Goal: Task Accomplishment & Management: Use online tool/utility

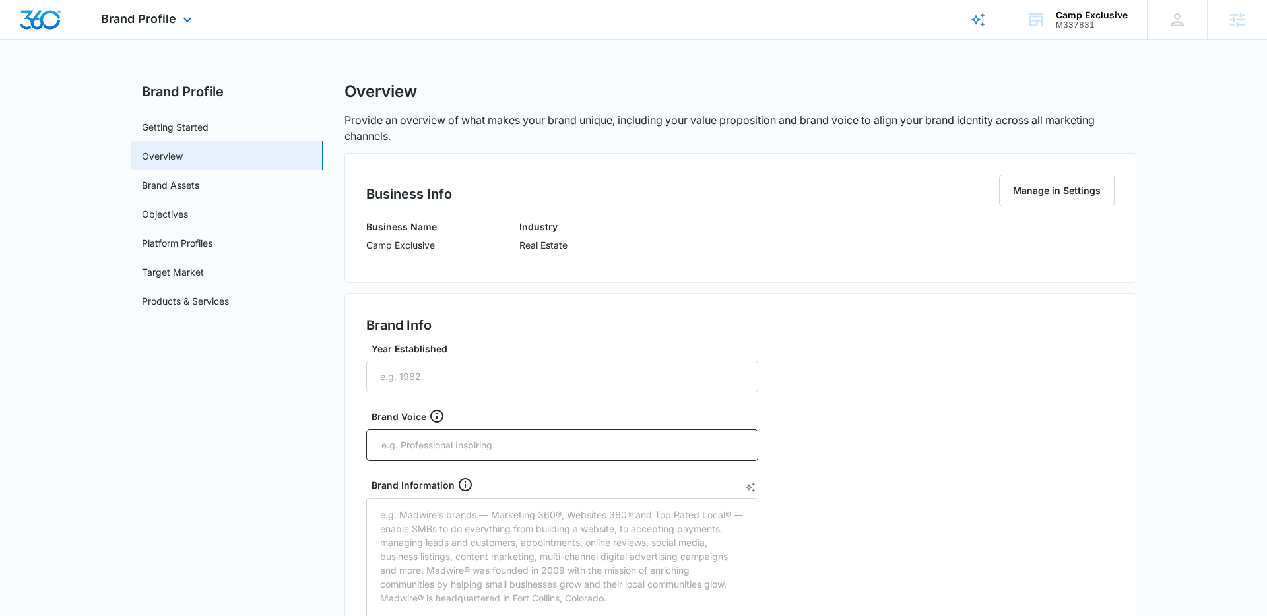
click at [152, 32] on div "Brand Profile Apps Reputation Forms CRM Email Social Content Ads Intelligence F…" at bounding box center [148, 19] width 134 height 39
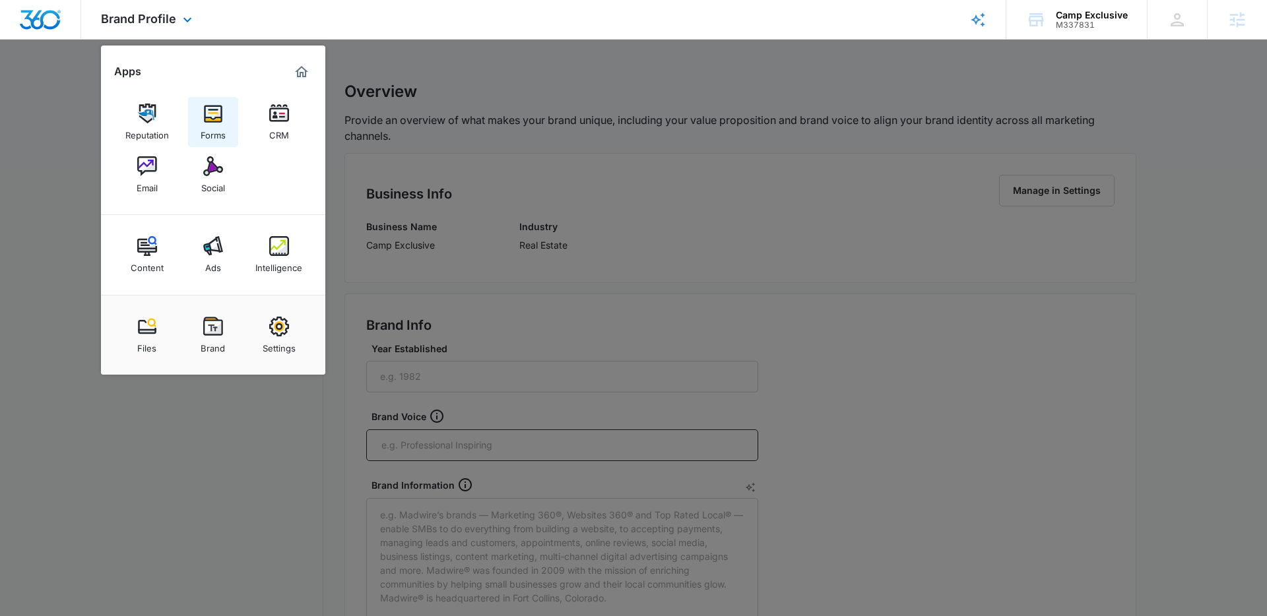
click at [221, 102] on link "Forms" at bounding box center [213, 122] width 50 height 50
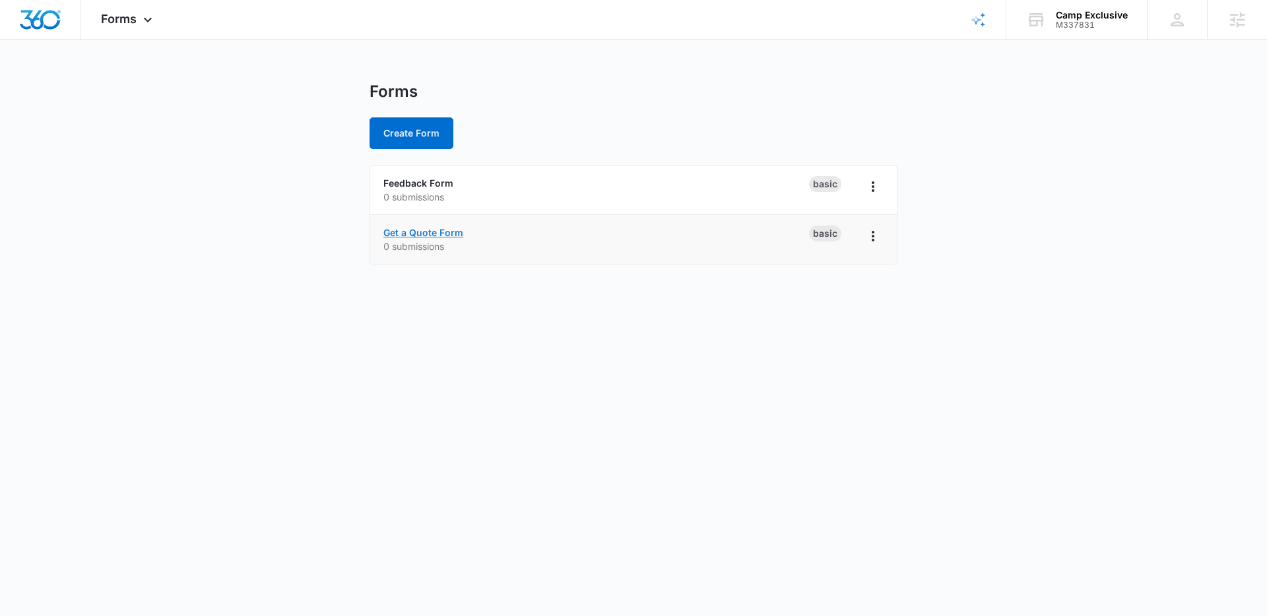
click at [427, 232] on link "Get a Quote Form" at bounding box center [423, 232] width 80 height 11
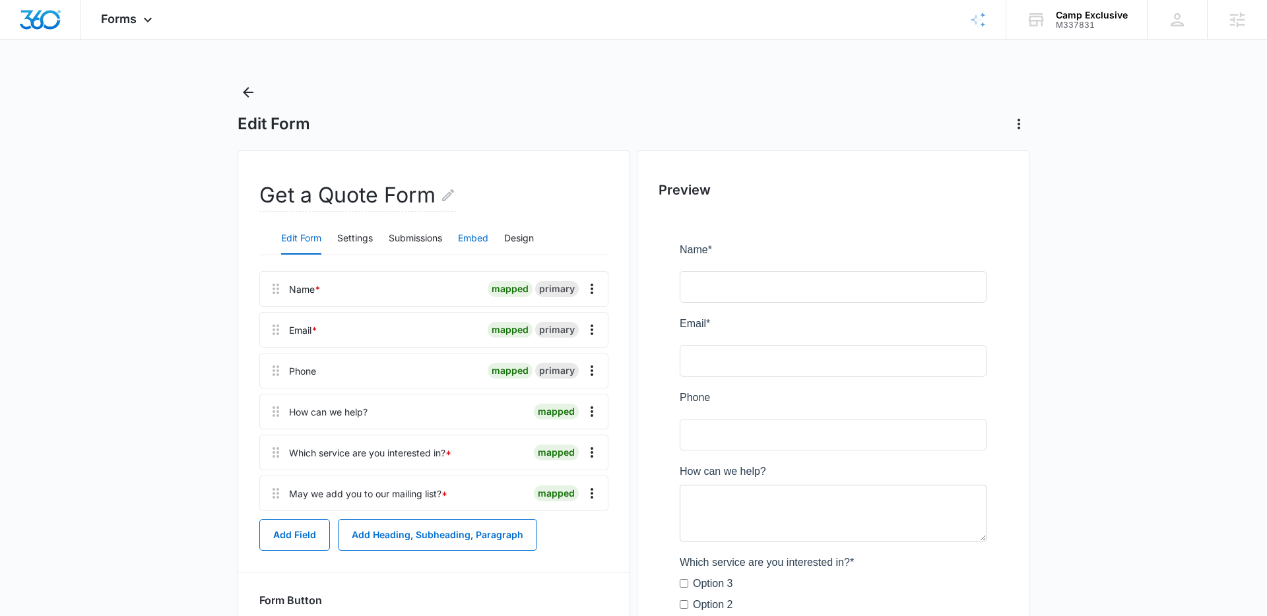
click at [475, 240] on button "Embed" at bounding box center [473, 239] width 30 height 32
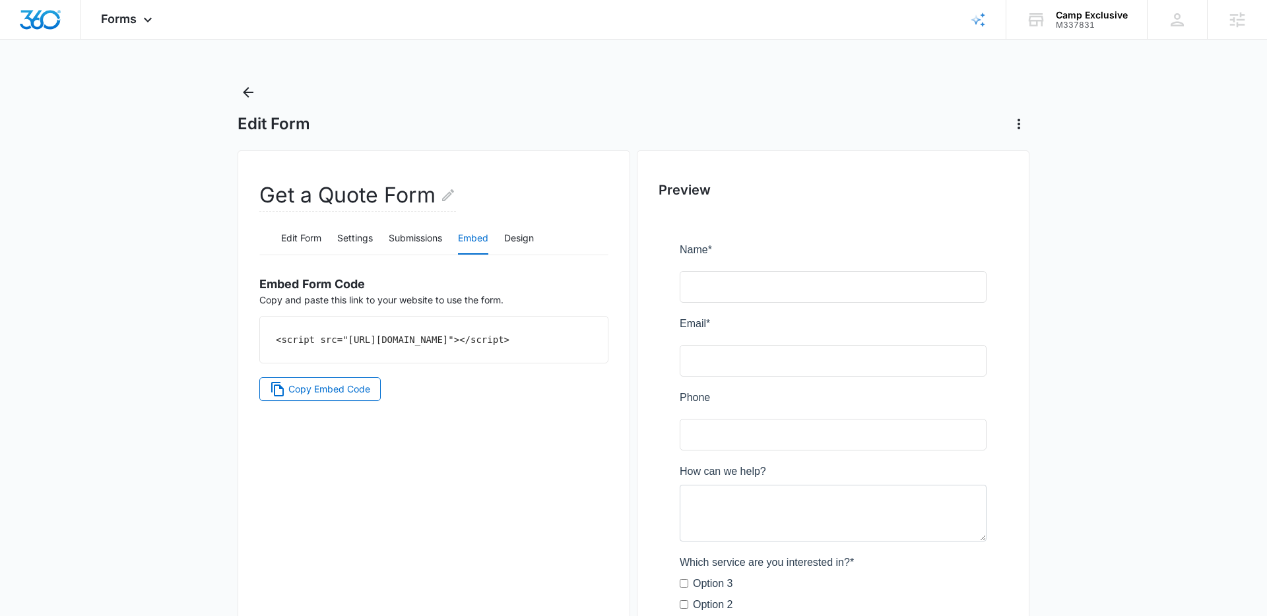
click at [496, 355] on div "<script src="[URL][DOMAIN_NAME]"></script>" at bounding box center [434, 340] width 348 height 46
click at [500, 359] on div "<script src="[URL][DOMAIN_NAME]"></script>" at bounding box center [434, 340] width 348 height 46
drag, startPoint x: 480, startPoint y: 352, endPoint x: 203, endPoint y: 336, distance: 278.3
click at [203, 336] on main "Edit Form Get a Quote Form Edit Form Settings Submissions Embed Design Embed Fo…" at bounding box center [633, 460] width 1267 height 757
click at [398, 327] on div "<script src="[URL][DOMAIN_NAME]"></script>" at bounding box center [434, 340] width 348 height 46
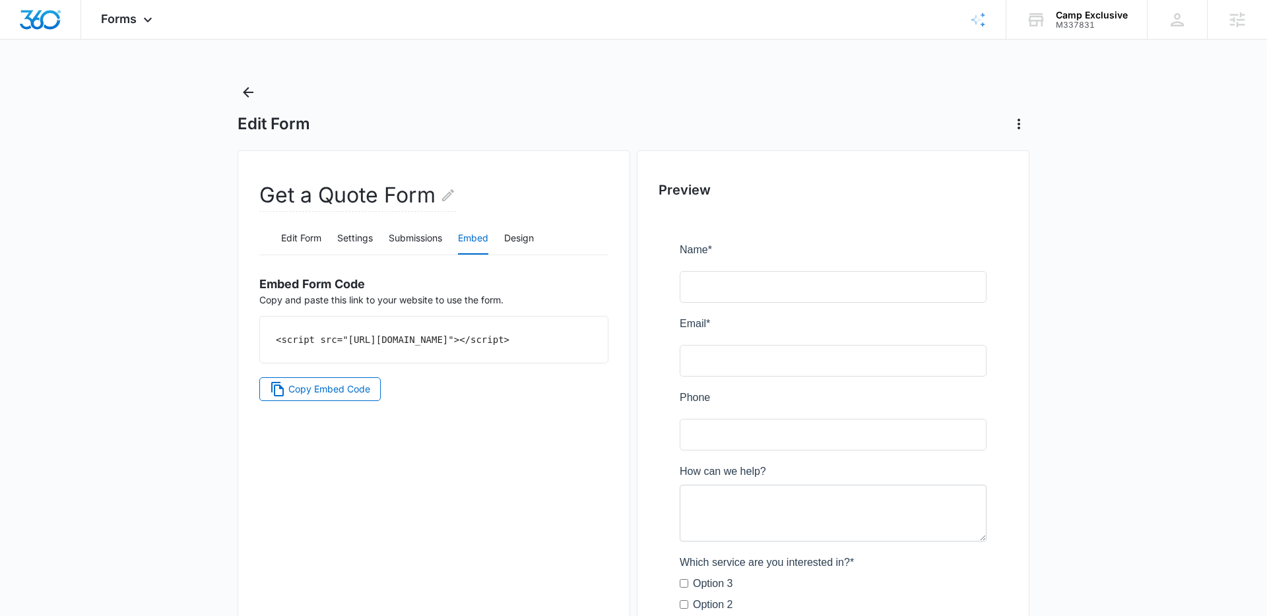
click at [329, 388] on div "Embed Form Code Copy and paste this link to your website to use the form. <scri…" at bounding box center [433, 333] width 349 height 135
click at [329, 397] on span "Copy Embed Code" at bounding box center [329, 389] width 82 height 15
click at [246, 100] on button "Back" at bounding box center [248, 92] width 21 height 21
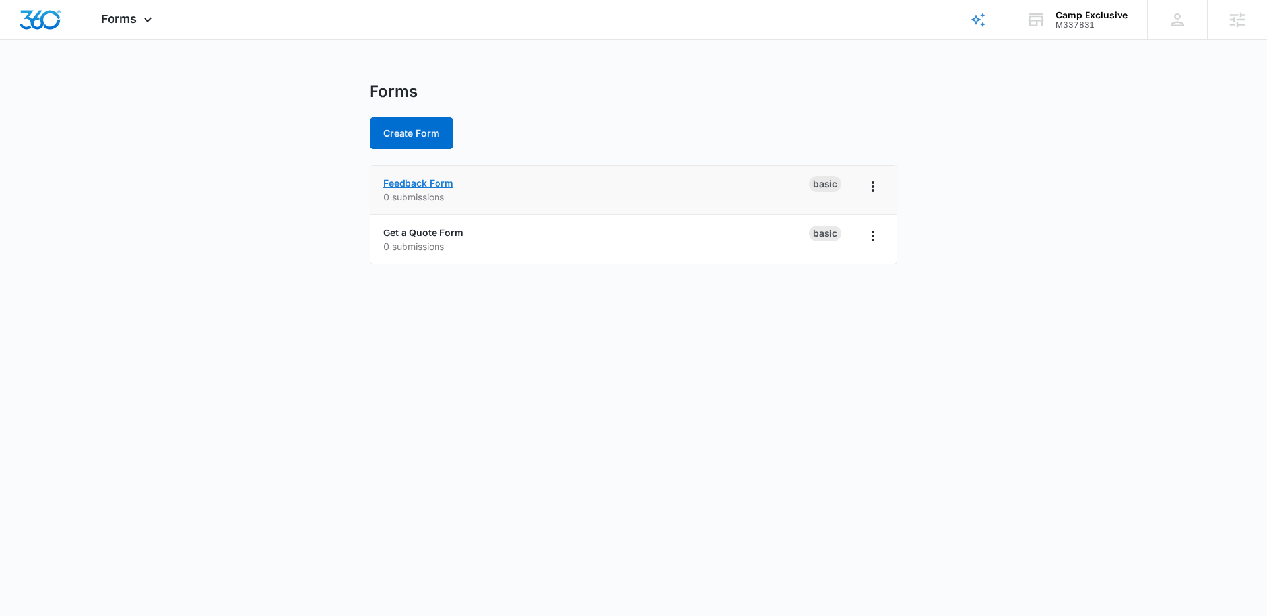
click at [418, 180] on link "Feedback Form" at bounding box center [418, 183] width 70 height 11
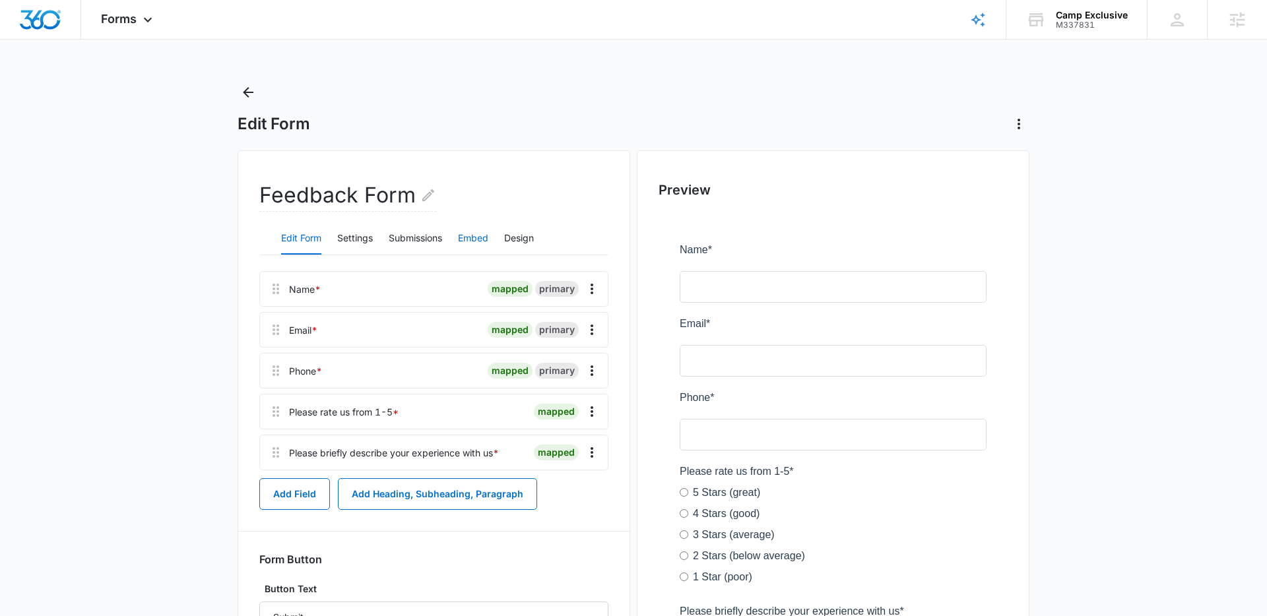
click at [474, 236] on button "Embed" at bounding box center [473, 239] width 30 height 32
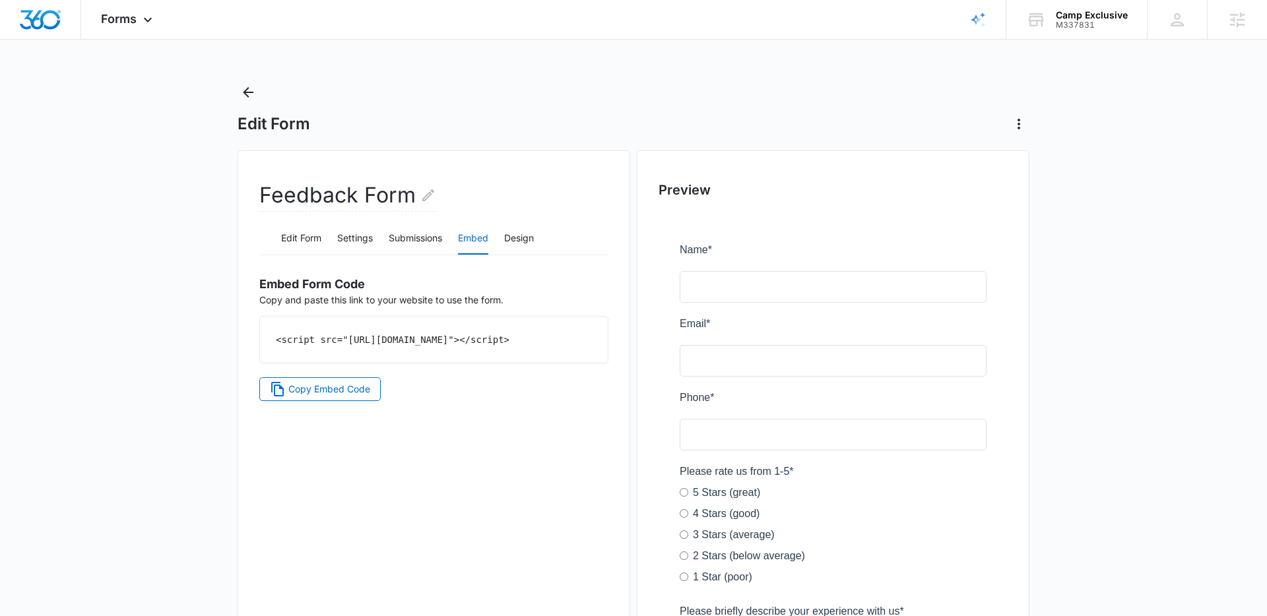
click at [492, 354] on div "<script src="[URL][DOMAIN_NAME]"></script>" at bounding box center [434, 340] width 348 height 46
click at [333, 397] on span "Copy Embed Code" at bounding box center [329, 389] width 82 height 15
